Goal: Task Accomplishment & Management: Manage account settings

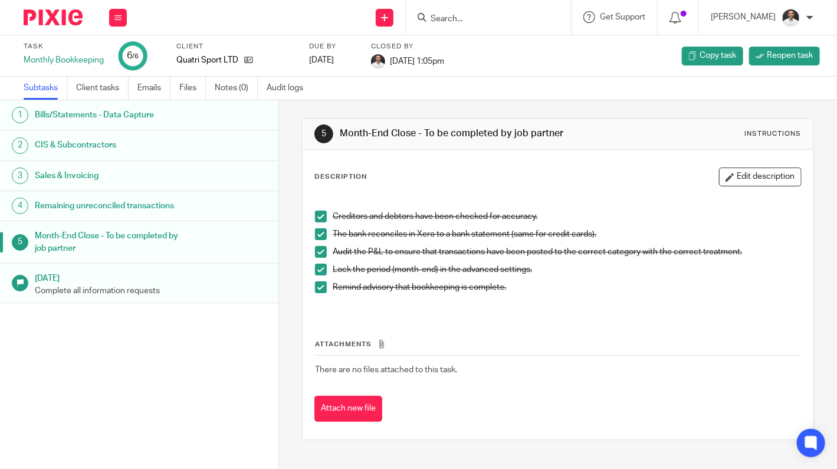
click at [466, 22] on input "Search" at bounding box center [482, 19] width 106 height 11
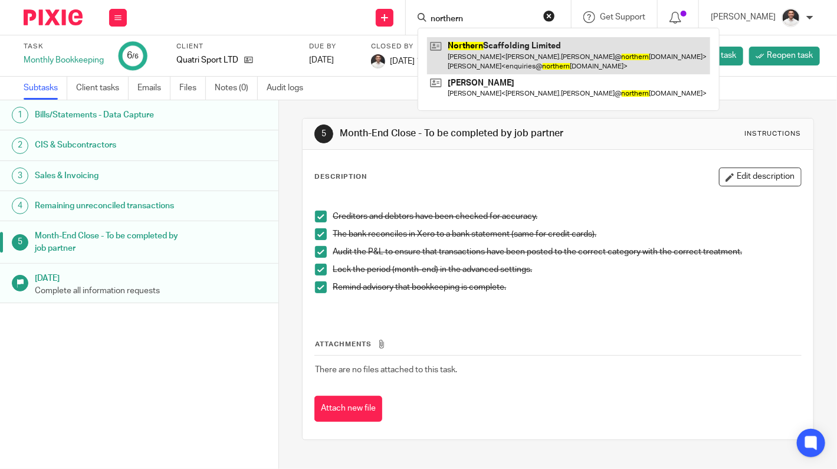
type input "northern"
click at [561, 63] on link at bounding box center [568, 55] width 283 height 37
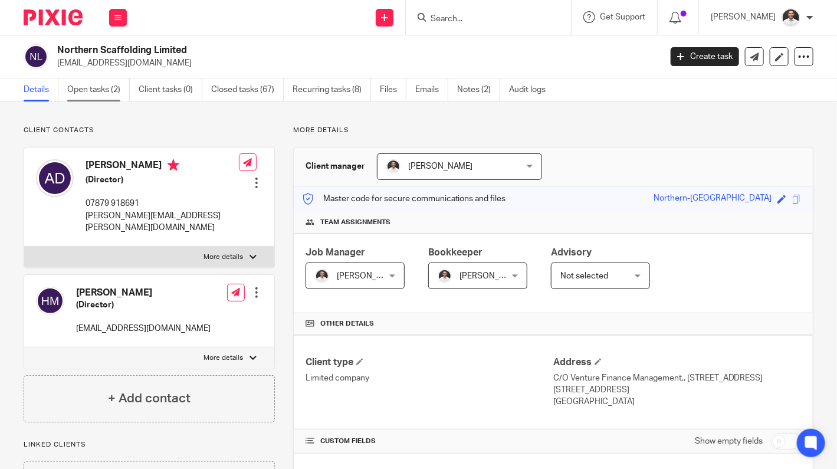
click at [98, 93] on link "Open tasks (2)" at bounding box center [98, 89] width 63 height 23
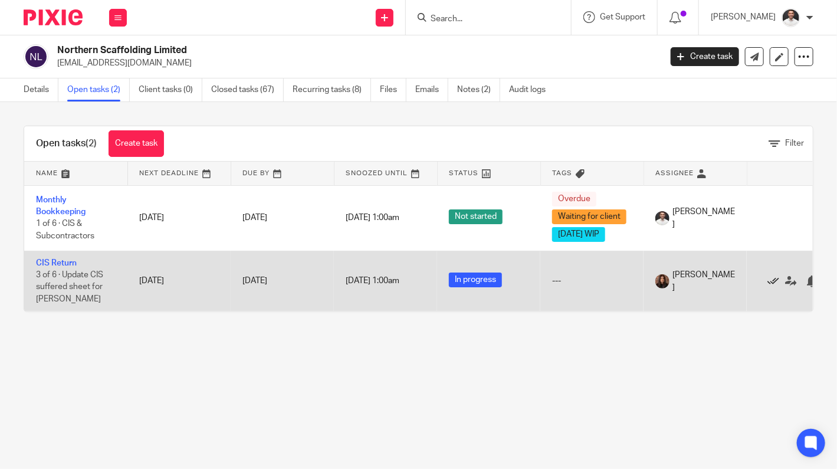
click at [772, 280] on icon at bounding box center [773, 281] width 12 height 12
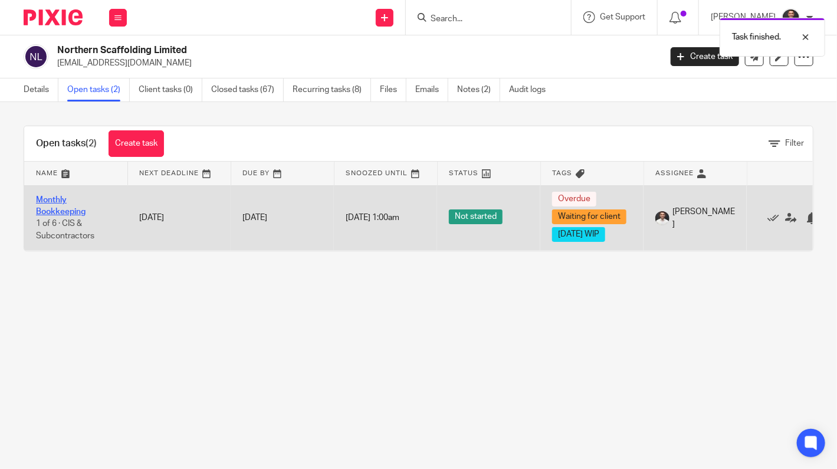
click at [46, 201] on link "Monthly Bookkeeping" at bounding box center [61, 206] width 50 height 20
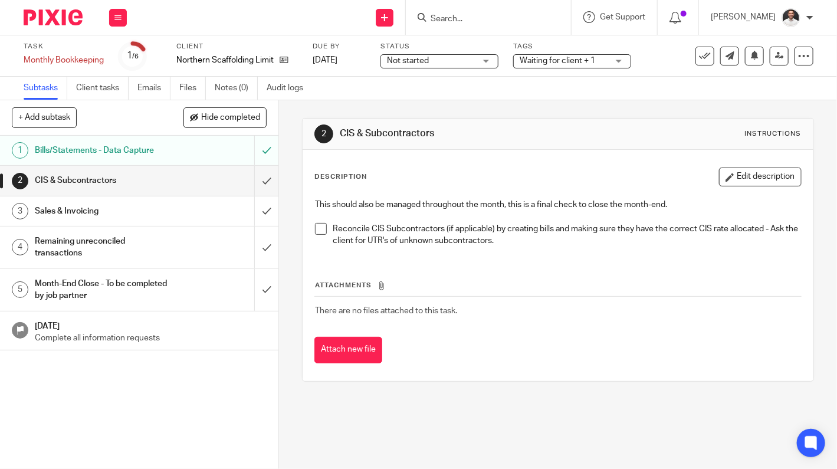
click at [317, 227] on span at bounding box center [321, 229] width 12 height 12
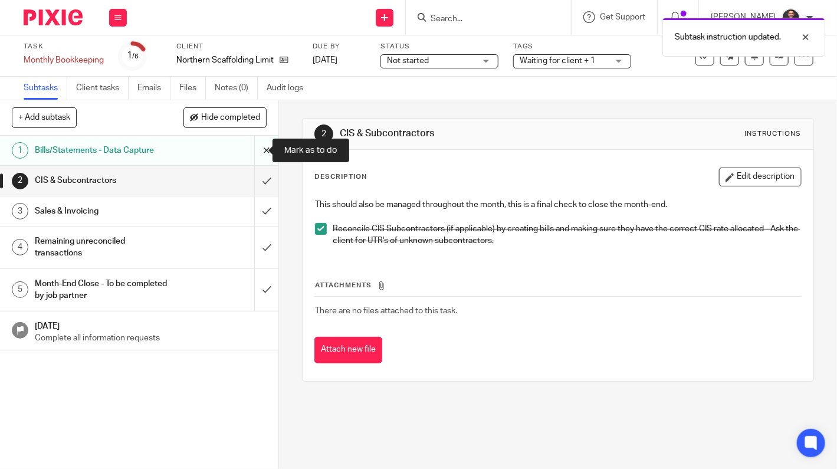
click at [258, 144] on input "submit" at bounding box center [139, 150] width 278 height 29
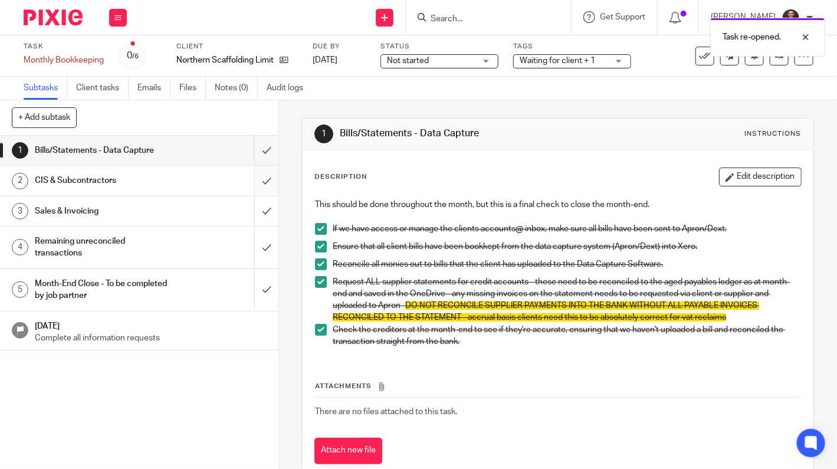
click at [252, 185] on input "submit" at bounding box center [139, 180] width 278 height 29
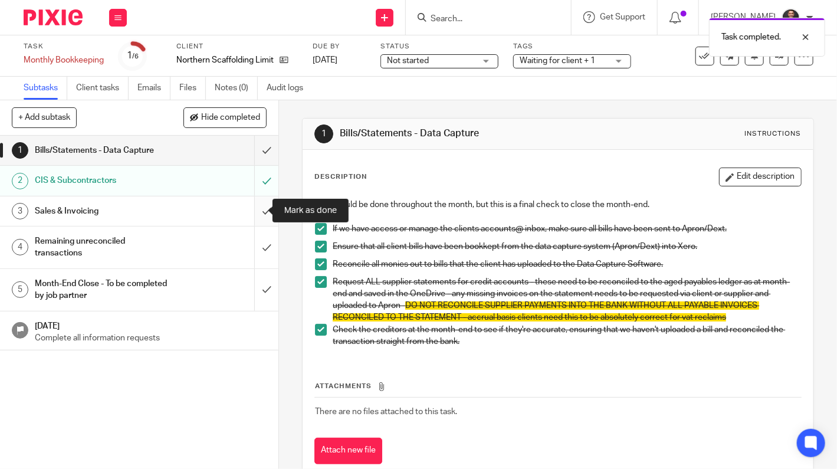
click at [252, 212] on input "submit" at bounding box center [139, 210] width 278 height 29
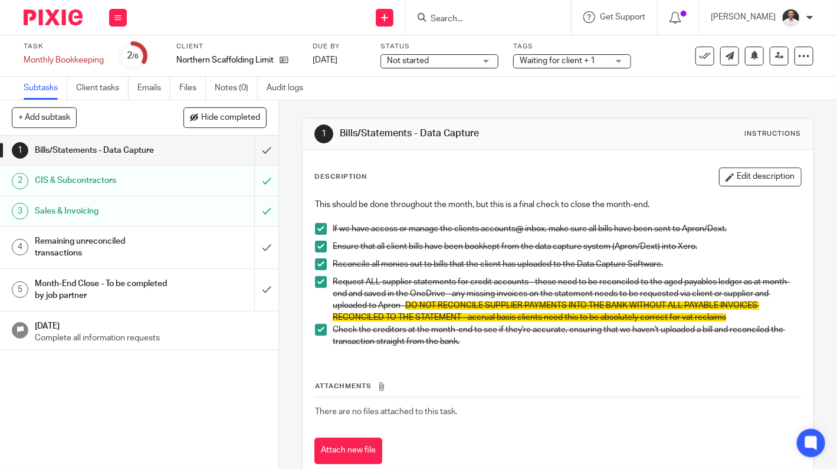
click at [363, 403] on td "There are no files attached to this task." at bounding box center [557, 411] width 486 height 28
click at [253, 257] on input "submit" at bounding box center [139, 247] width 278 height 42
click at [258, 288] on input "submit" at bounding box center [139, 290] width 278 height 42
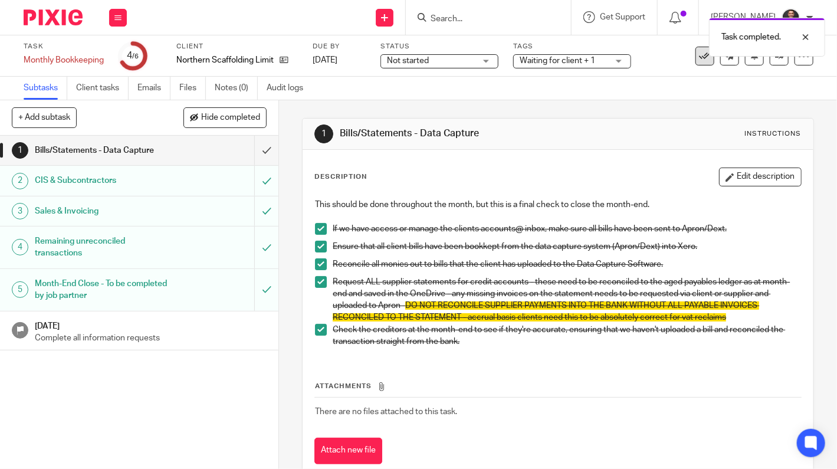
click at [699, 57] on icon at bounding box center [705, 56] width 12 height 12
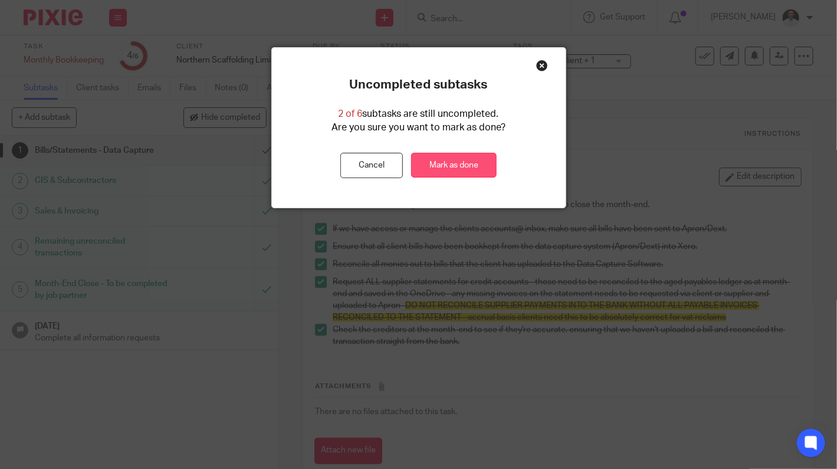
click at [447, 170] on link "Mark as done" at bounding box center [454, 165] width 86 height 25
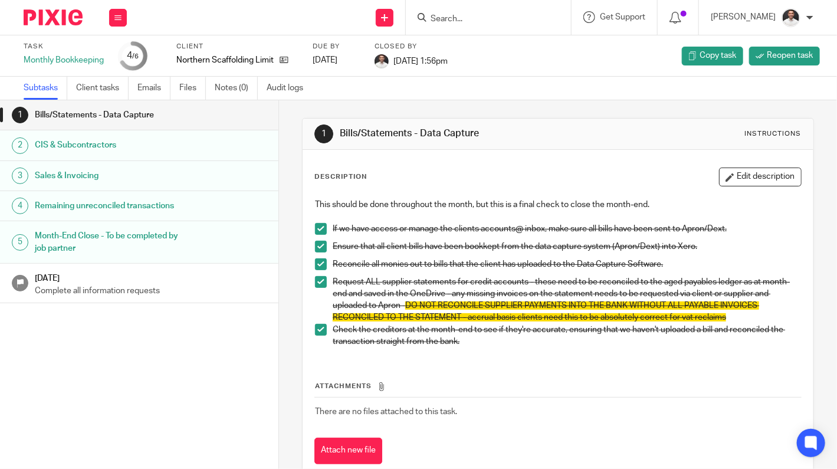
click at [482, 14] on input "Search" at bounding box center [482, 19] width 106 height 11
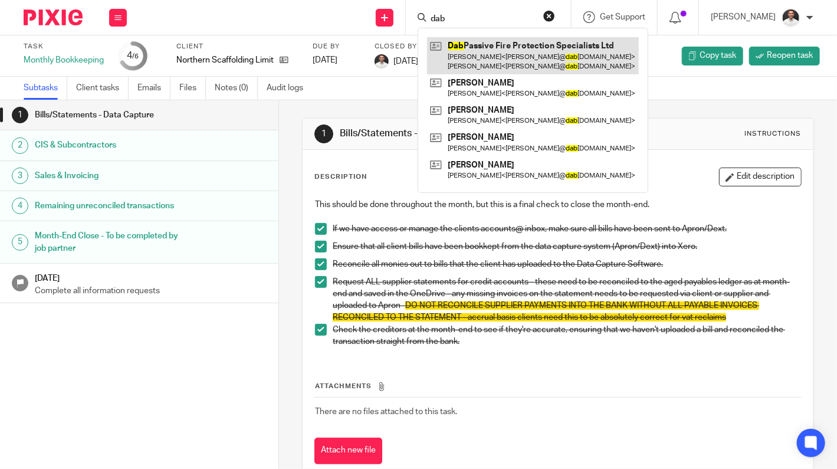
type input "dab"
click at [509, 56] on link at bounding box center [533, 55] width 212 height 37
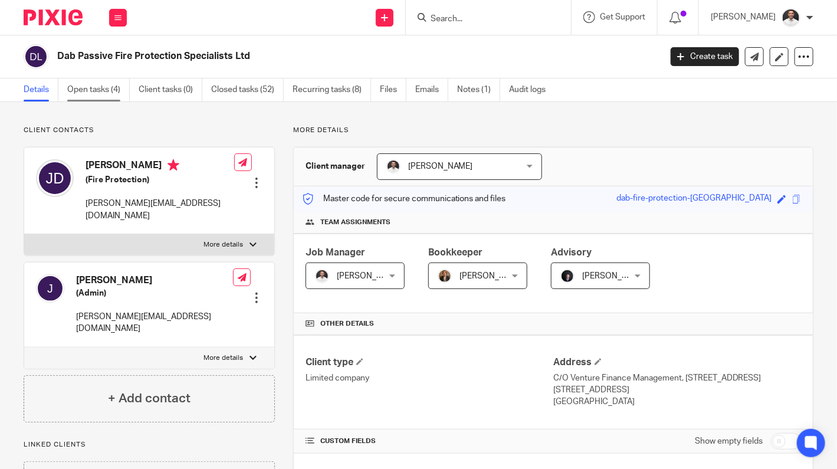
click at [93, 86] on link "Open tasks (4)" at bounding box center [98, 89] width 63 height 23
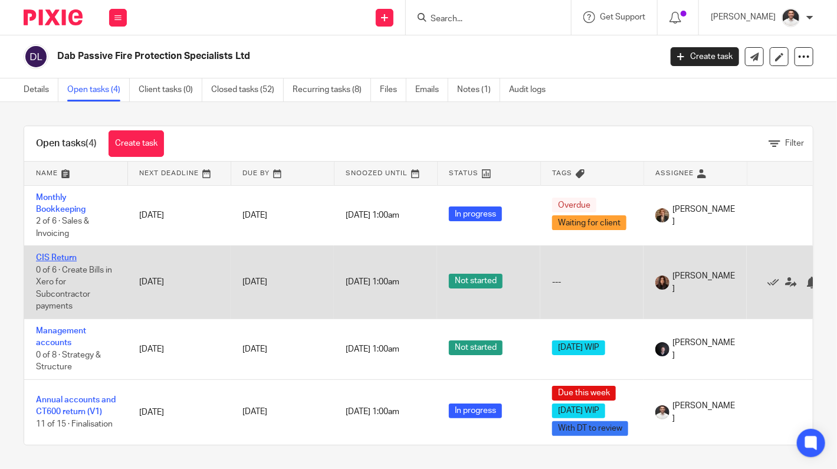
click at [57, 255] on link "CIS Return" at bounding box center [56, 258] width 41 height 8
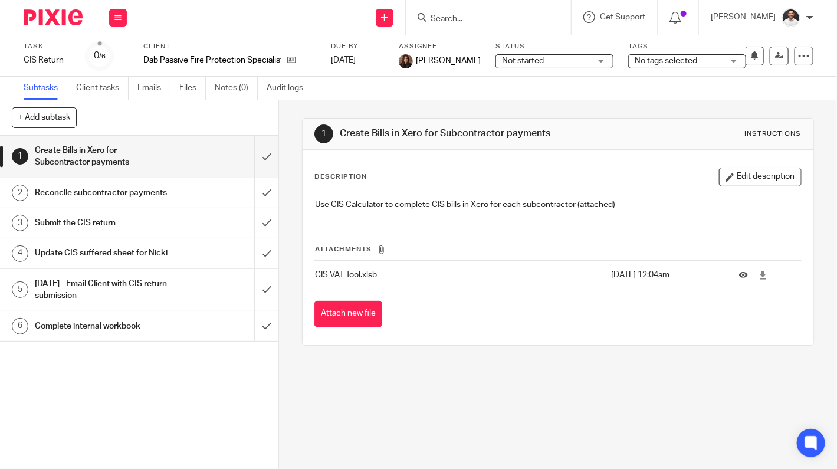
click at [53, 17] on img at bounding box center [53, 17] width 59 height 16
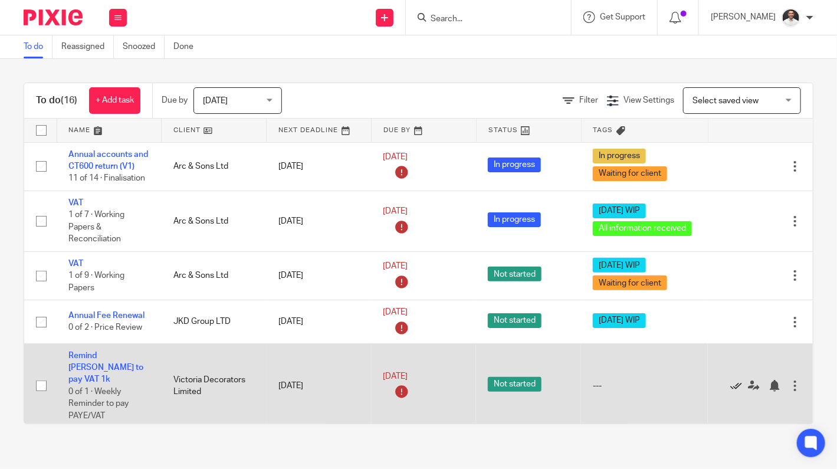
click at [730, 380] on icon at bounding box center [736, 386] width 12 height 12
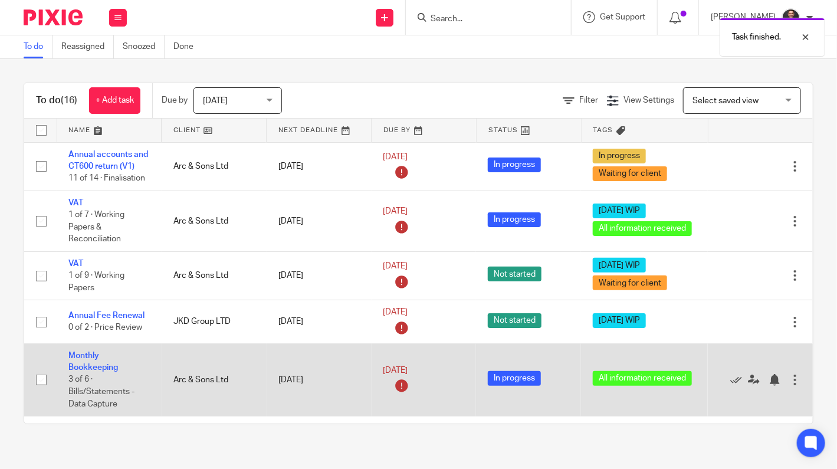
scroll to position [196, 0]
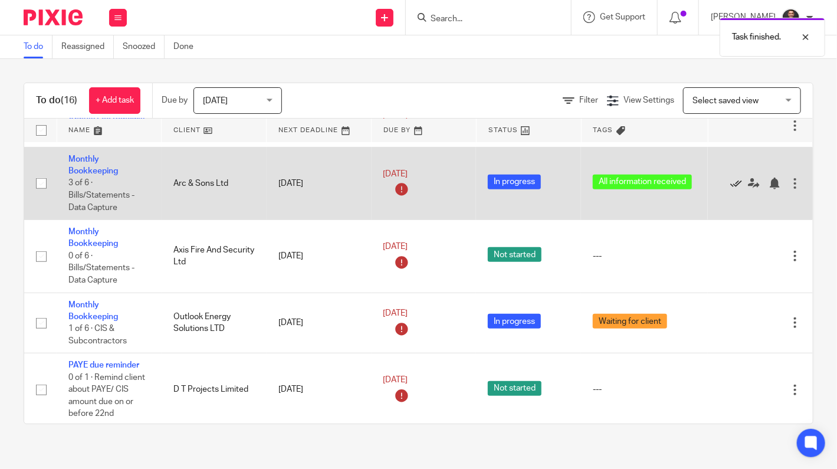
click at [730, 186] on icon at bounding box center [736, 183] width 12 height 12
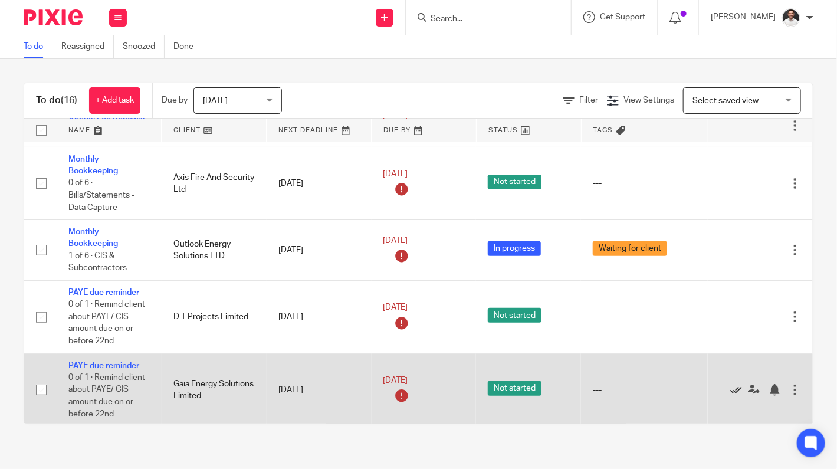
click at [730, 388] on icon at bounding box center [736, 390] width 12 height 12
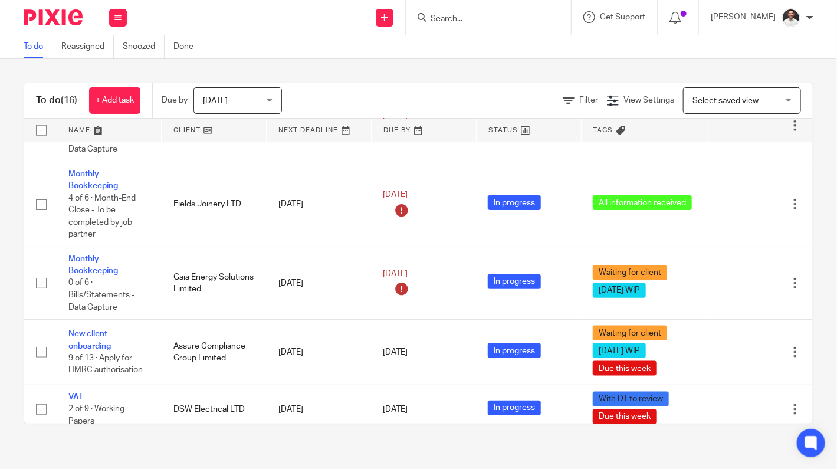
scroll to position [566, 0]
